Goal: Information Seeking & Learning: Learn about a topic

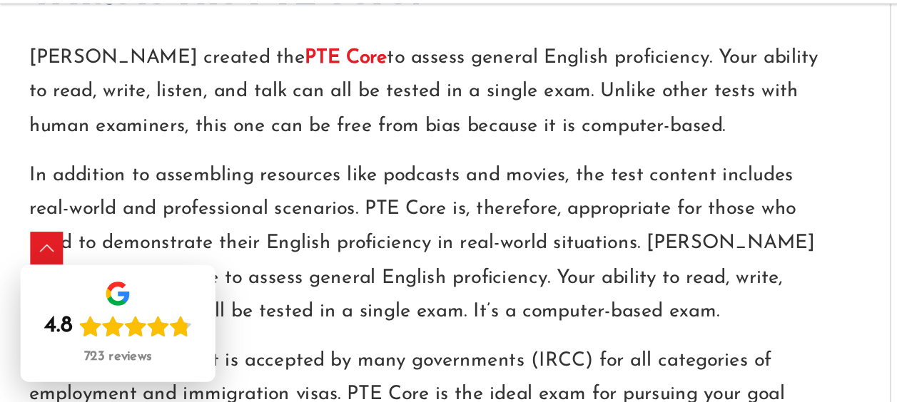
scroll to position [765, 0]
drag, startPoint x: 361, startPoint y: 201, endPoint x: 399, endPoint y: 201, distance: 38.5
click at [399, 201] on p "Pearson created the PTE Core to assess general English proficiency. Your abilit…" at bounding box center [299, 186] width 556 height 71
click at [455, 220] on p "Pearson created the PTE Core to assess general English proficiency. Your abilit…" at bounding box center [299, 186] width 556 height 71
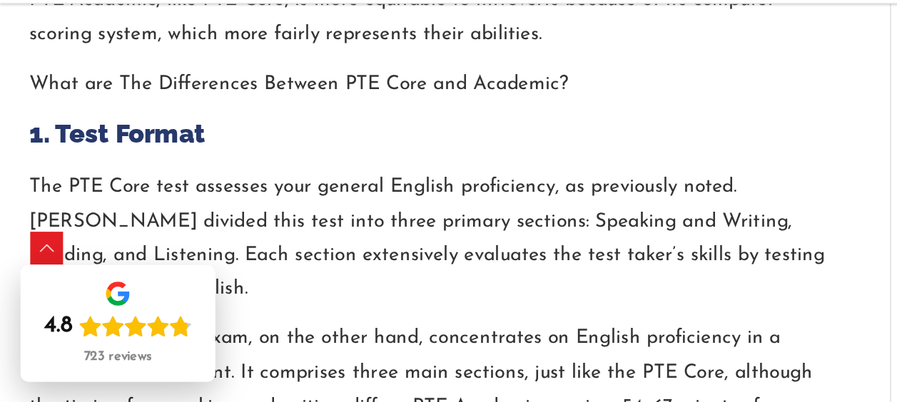
scroll to position [1490, 0]
drag, startPoint x: 394, startPoint y: 254, endPoint x: 367, endPoint y: 242, distance: 29.7
click at [367, 228] on h3 "1. Test Format" at bounding box center [299, 216] width 556 height 24
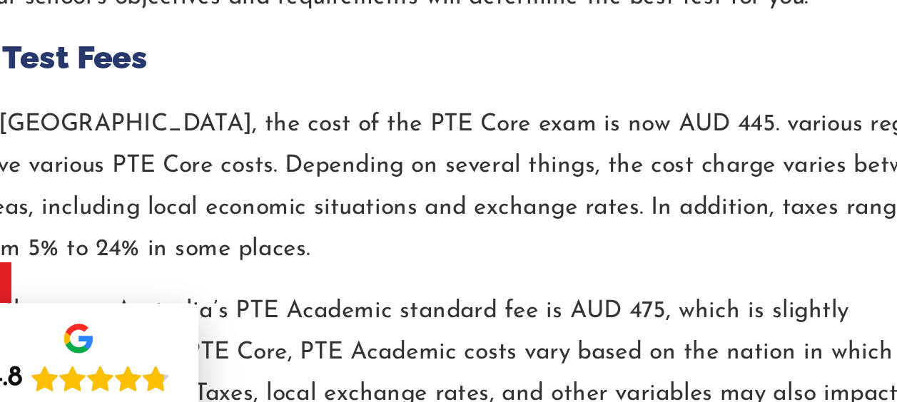
scroll to position [1868, 0]
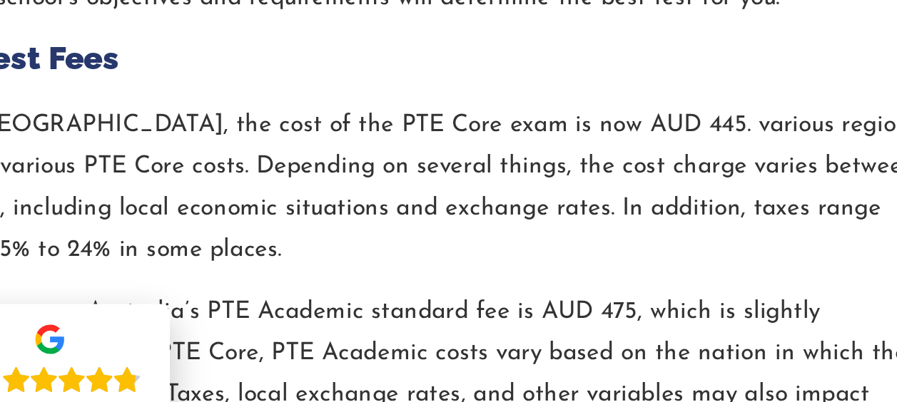
click at [362, 196] on p "In Australia, the cost of the PTE Core exam is now AUD 445. various regions hav…" at bounding box center [299, 241] width 556 height 95
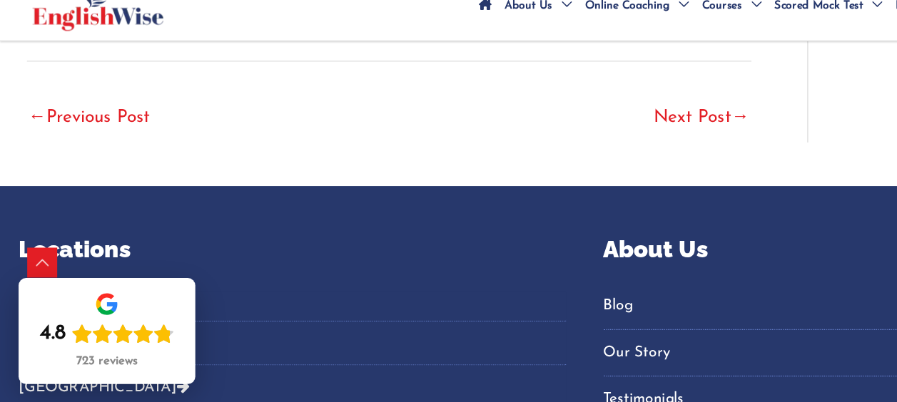
scroll to position [3314, 0]
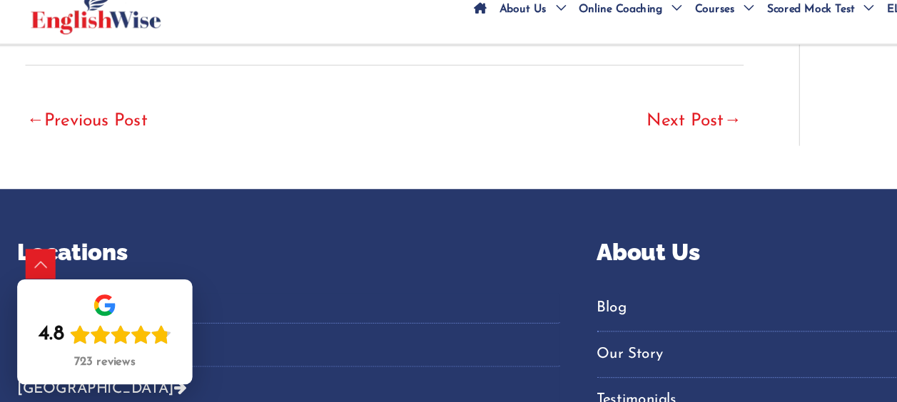
click at [531, 170] on link "Next Post →" at bounding box center [537, 185] width 73 height 31
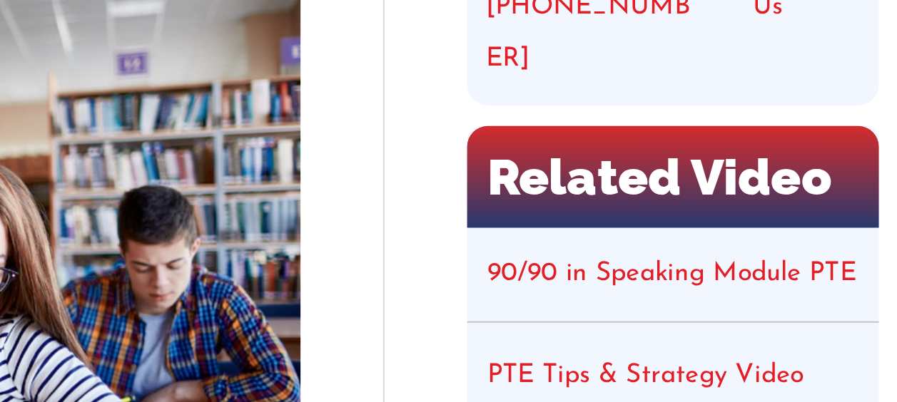
scroll to position [215, 0]
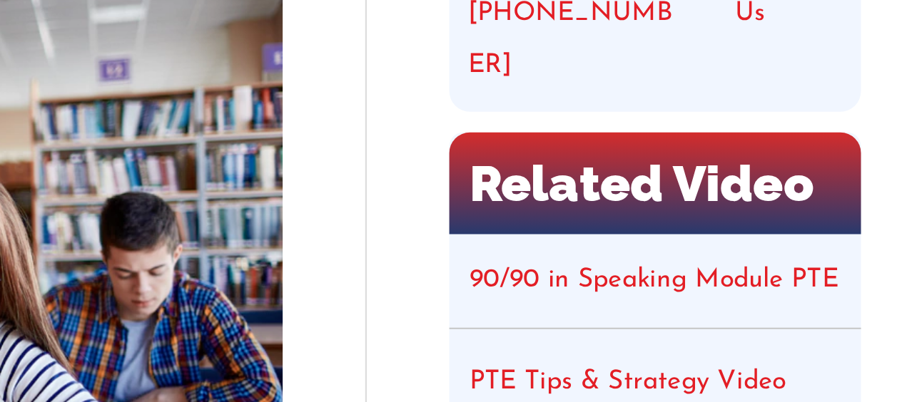
click at [764, 172] on link "90/90 in Speaking Module PTE" at bounding box center [768, 179] width 191 height 14
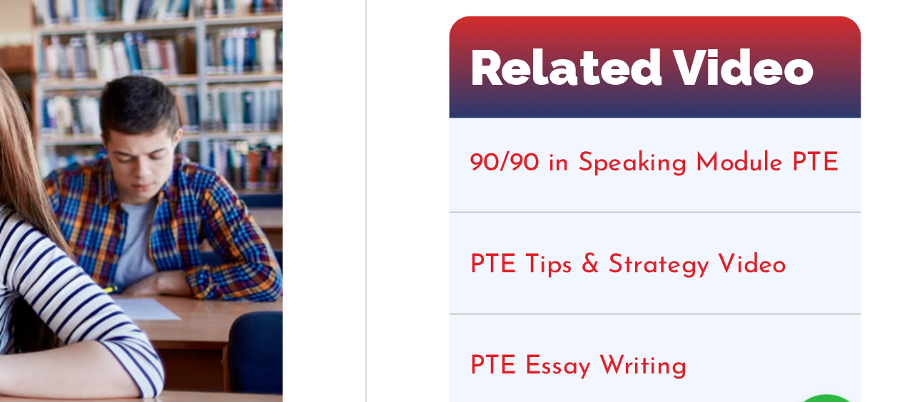
click at [730, 225] on link "PTE Tips & Strategy Video" at bounding box center [755, 232] width 164 height 14
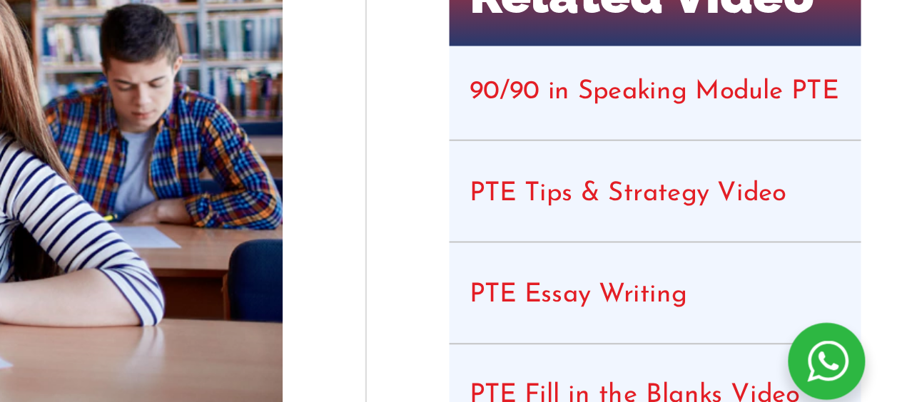
click at [741, 277] on link "PTE Essay Writing" at bounding box center [729, 284] width 113 height 14
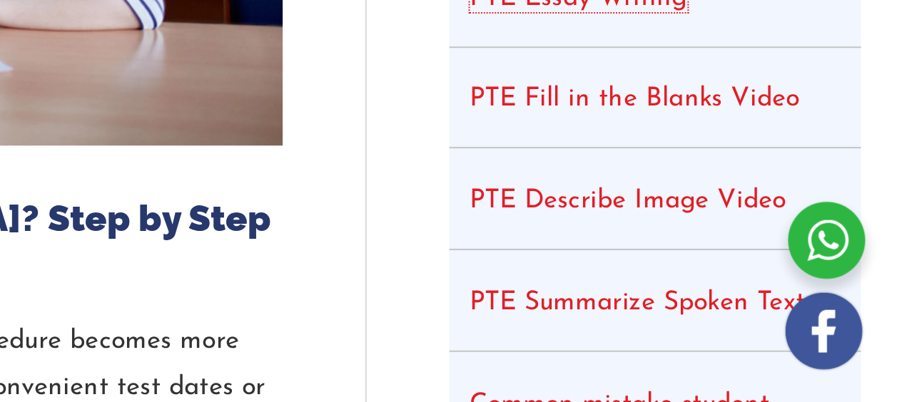
scroll to position [307, 0]
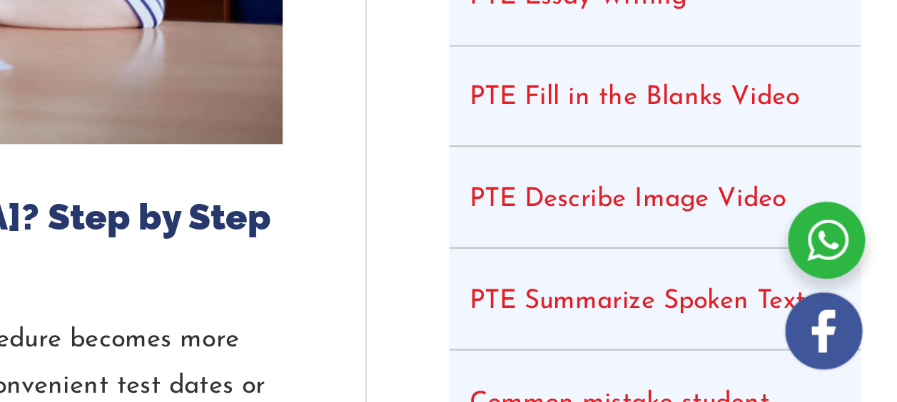
click at [748, 290] on link "PTE Describe Image Video" at bounding box center [755, 297] width 164 height 14
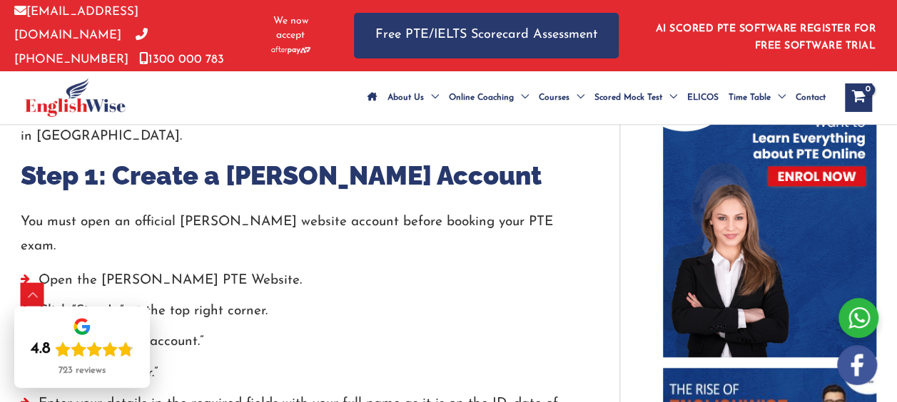
scroll to position [708, 0]
